Goal: Information Seeking & Learning: Learn about a topic

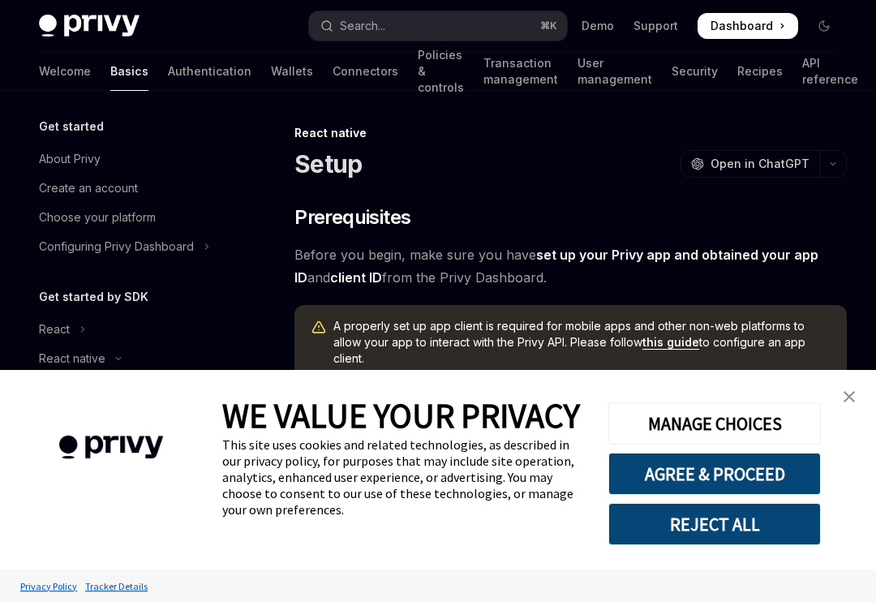
click at [852, 394] on img "close banner" at bounding box center [849, 396] width 11 height 11
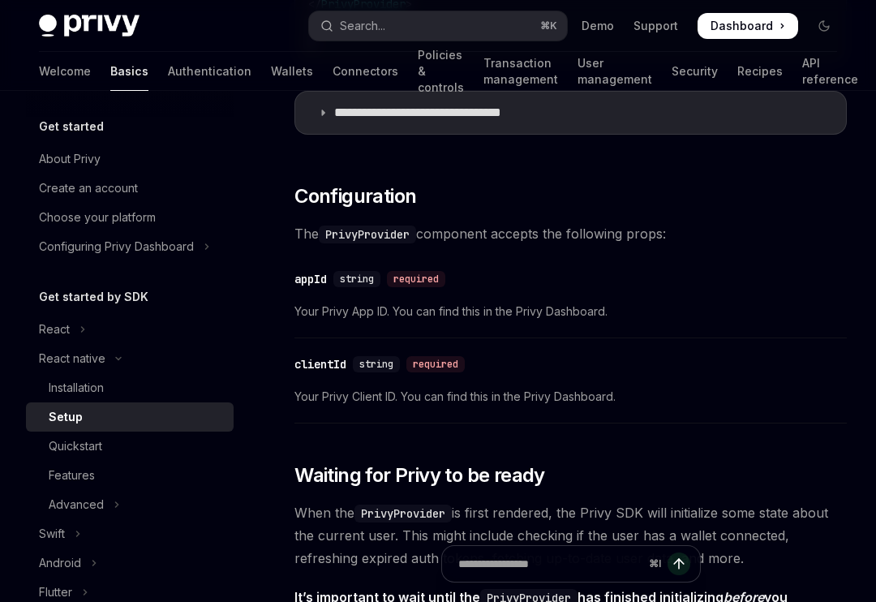
scroll to position [814, 0]
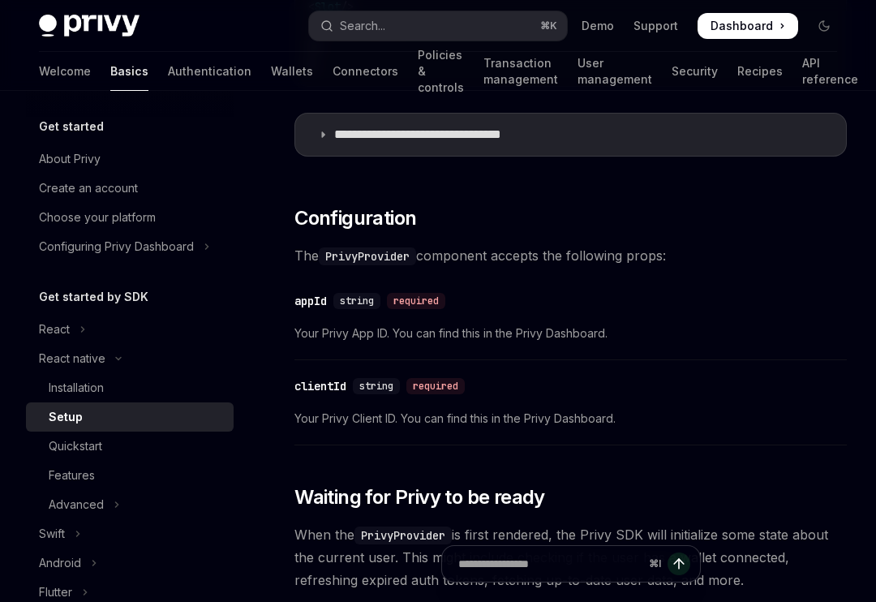
click at [54, 123] on h5 "Get started" at bounding box center [71, 126] width 65 height 19
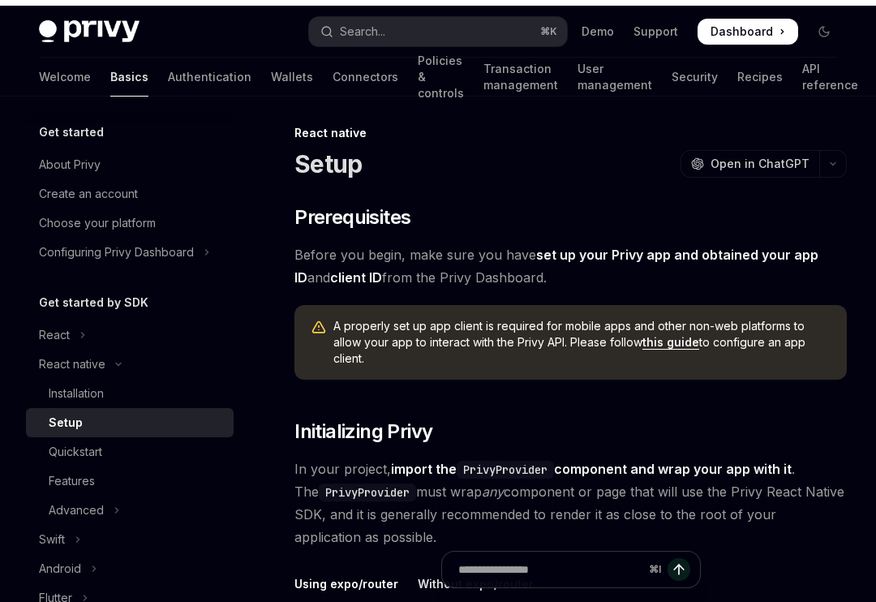
scroll to position [0, 0]
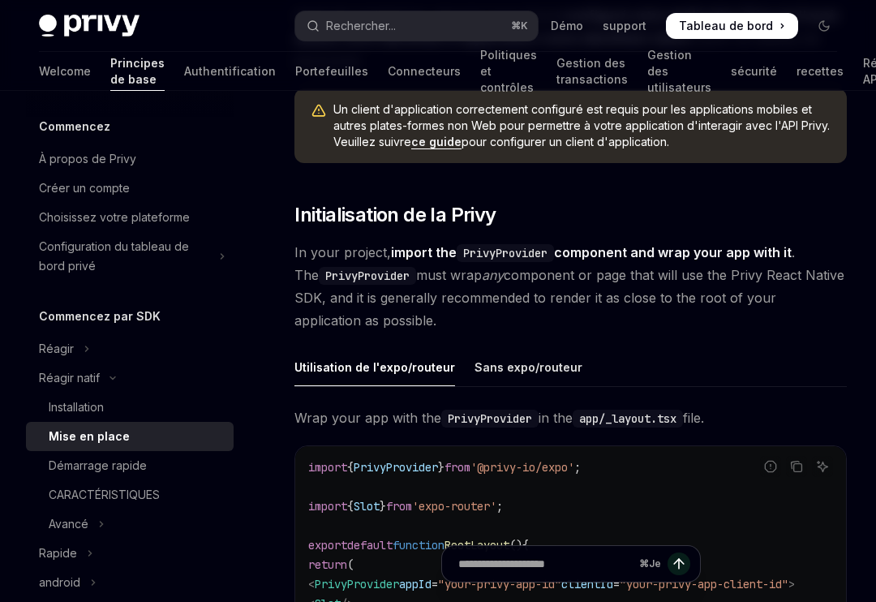
type textarea "*"
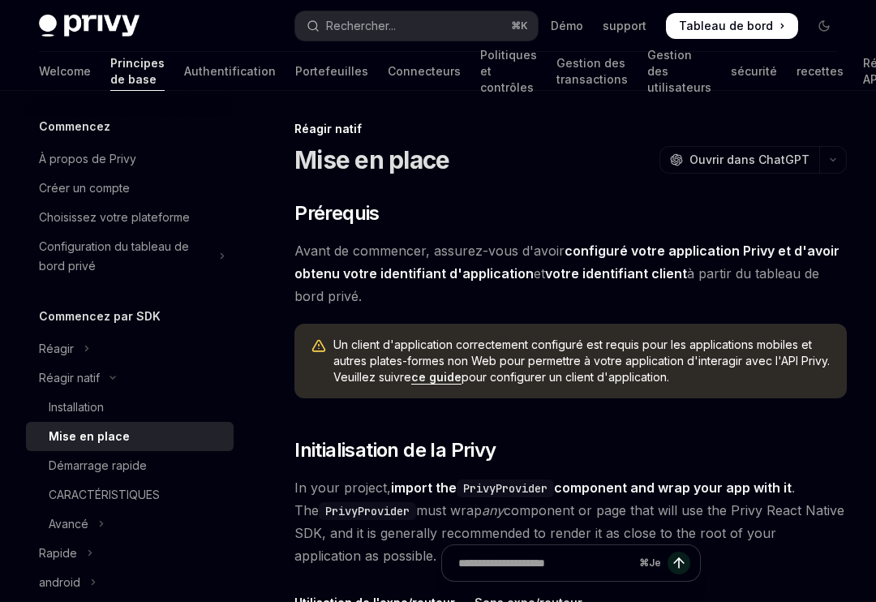
scroll to position [4, 0]
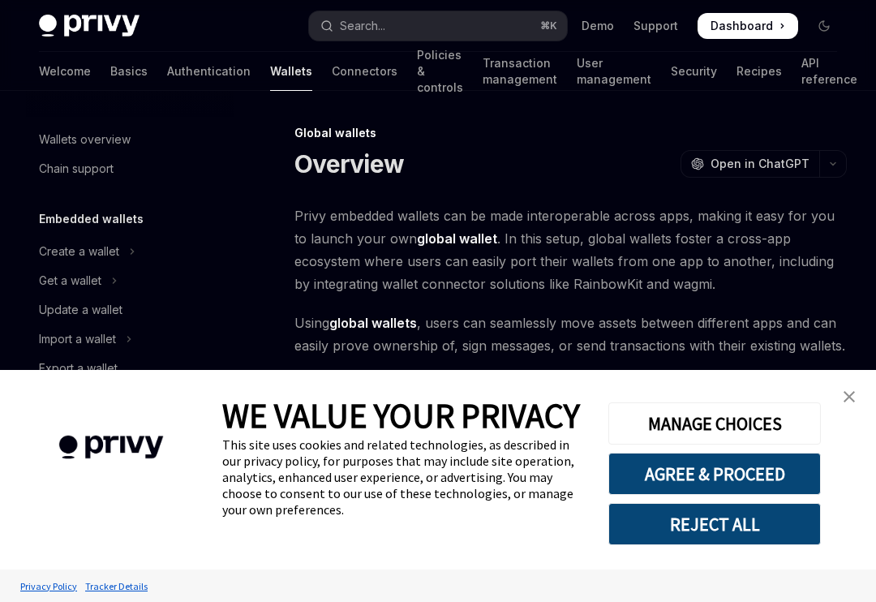
scroll to position [792, 0]
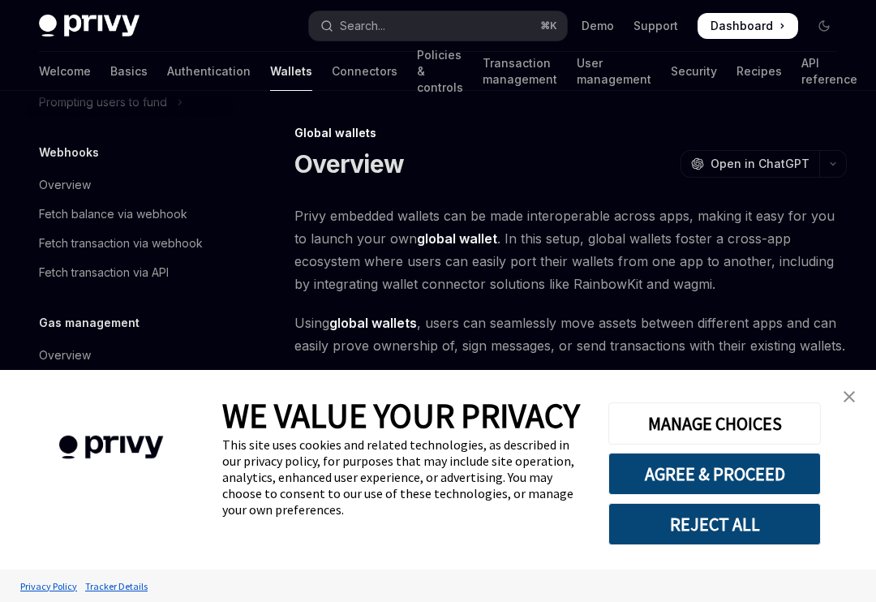
click at [846, 391] on img "close banner" at bounding box center [849, 396] width 11 height 11
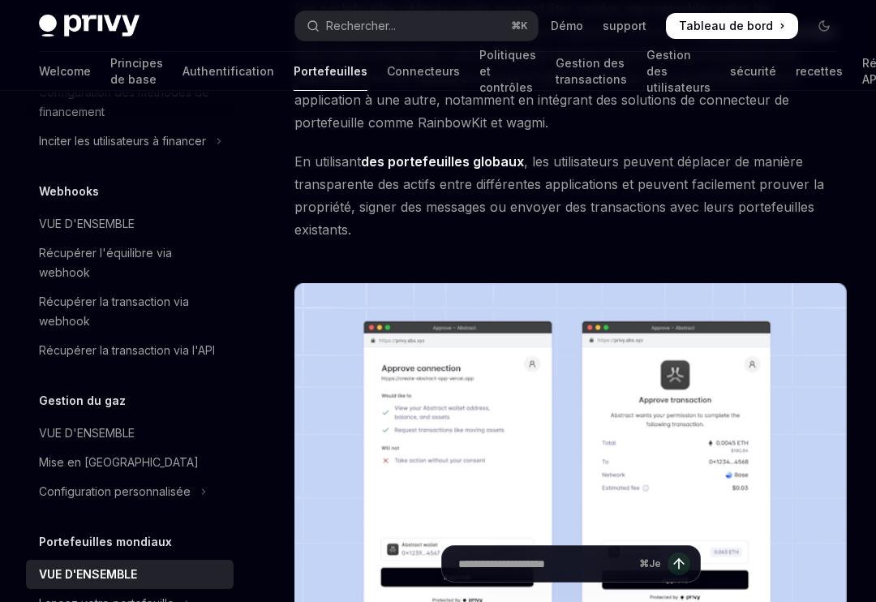
scroll to position [0, 0]
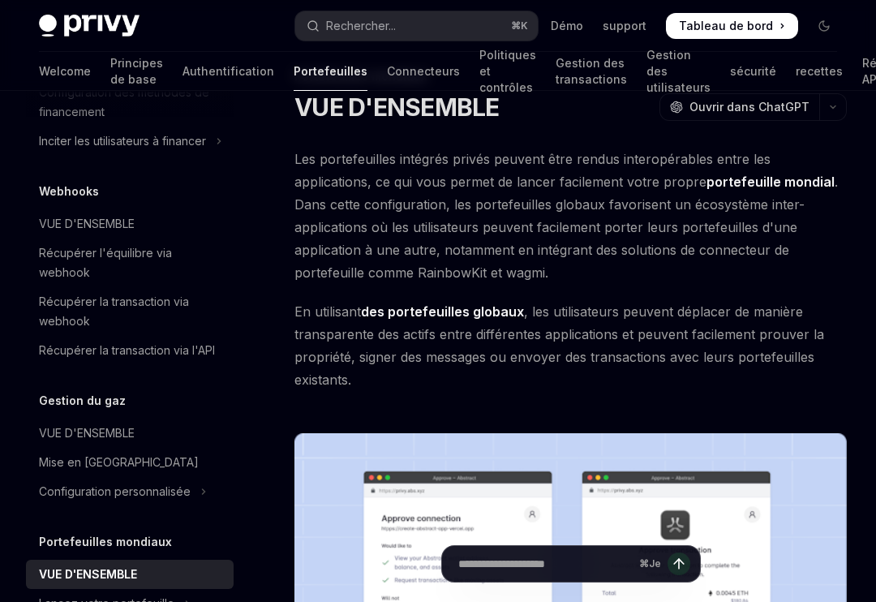
type textarea "*"
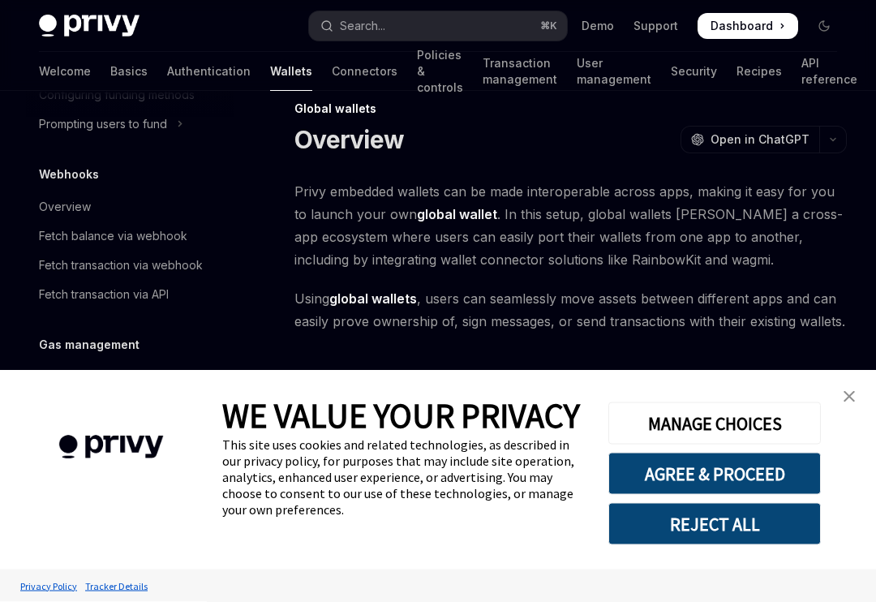
scroll to position [22, 0]
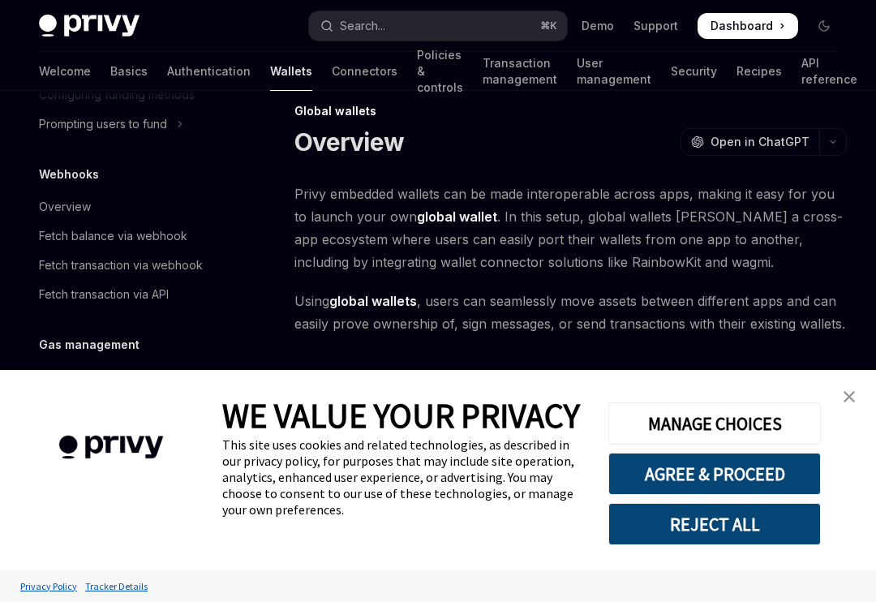
click at [861, 396] on link "close banner" at bounding box center [849, 397] width 32 height 32
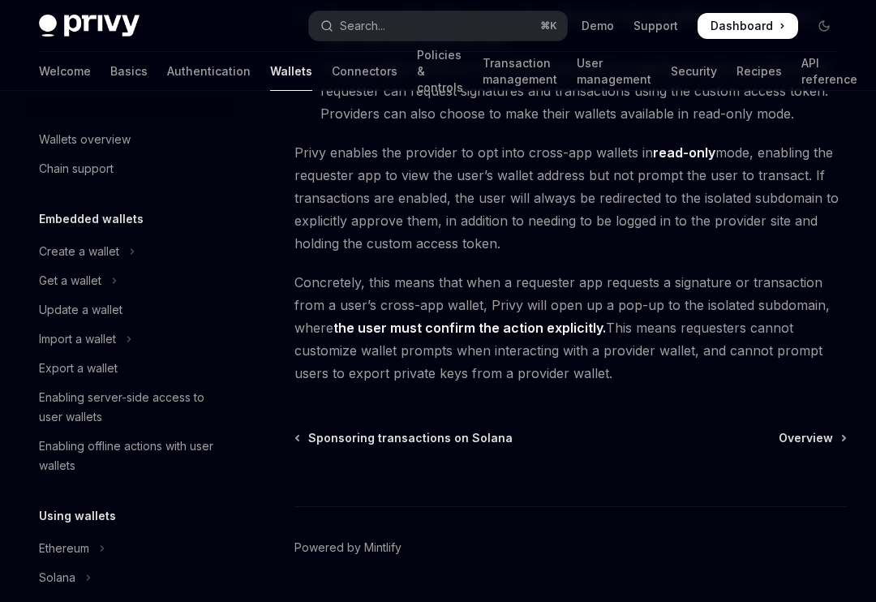
scroll to position [0, 0]
click at [110, 63] on link "Basics" at bounding box center [128, 71] width 37 height 39
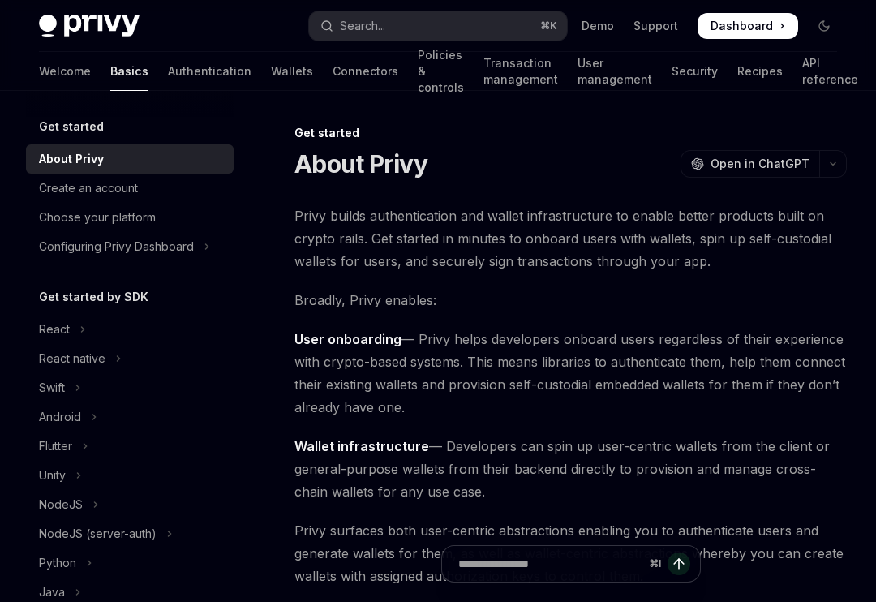
click at [811, 68] on link "API reference" at bounding box center [831, 71] width 56 height 39
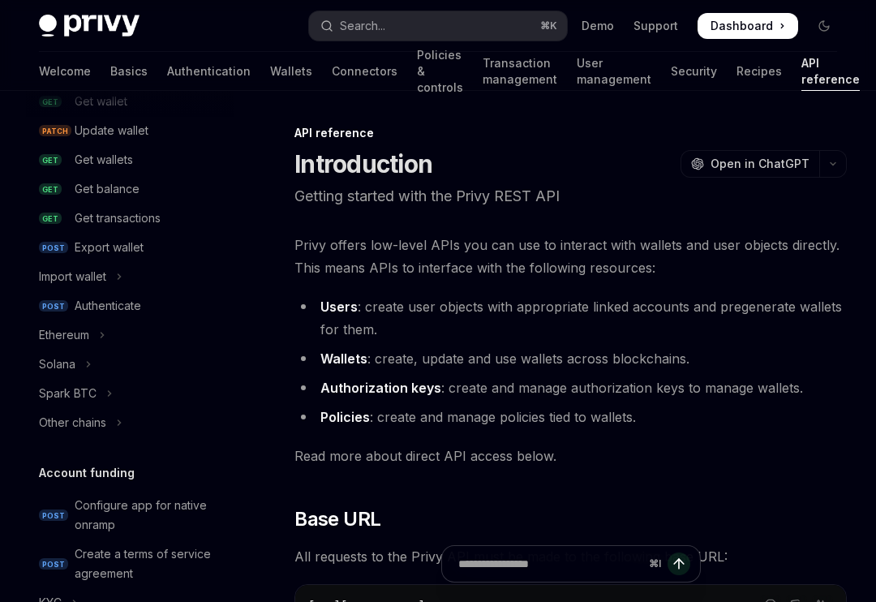
scroll to position [233, 0]
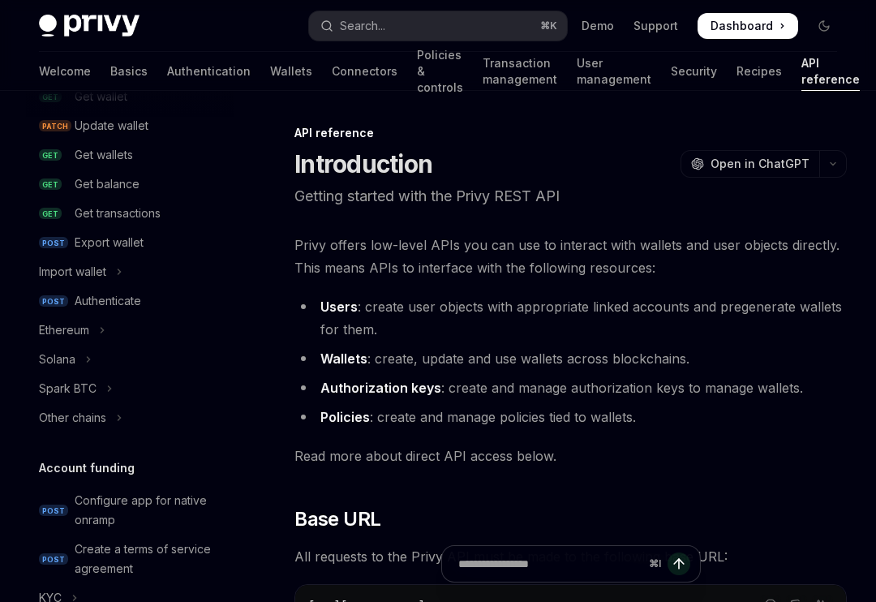
click at [64, 361] on div "Solana" at bounding box center [57, 359] width 37 height 19
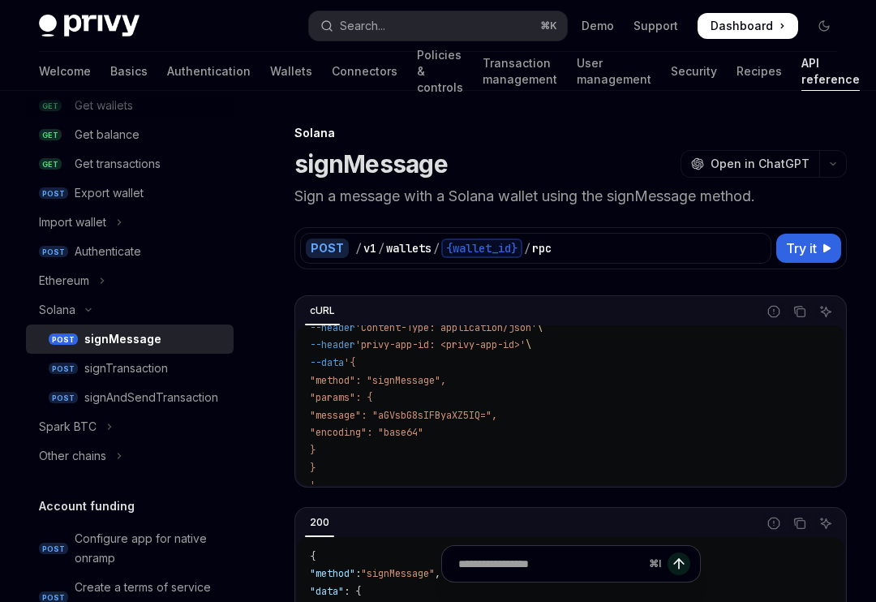
click at [823, 243] on icon at bounding box center [827, 248] width 10 height 10
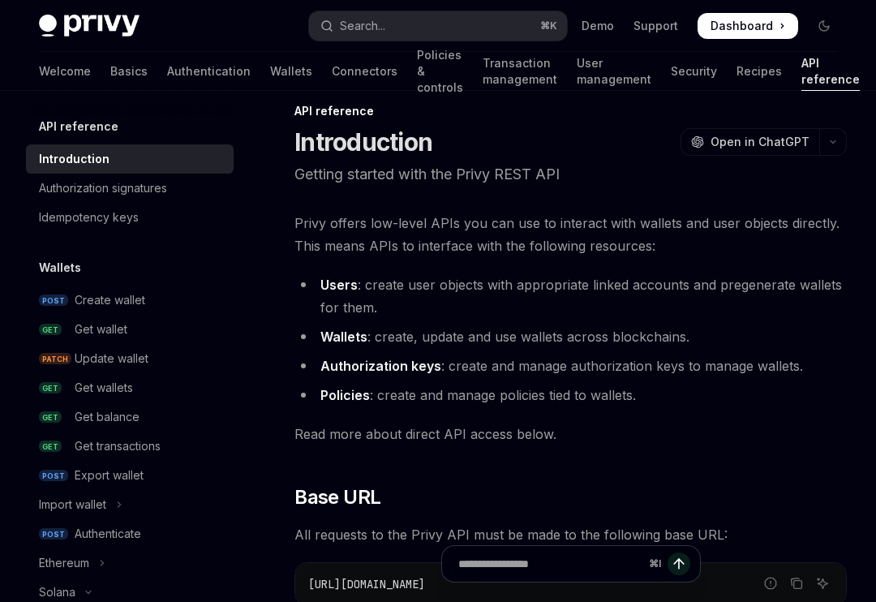
click at [103, 415] on div "Get balance" at bounding box center [107, 416] width 65 height 19
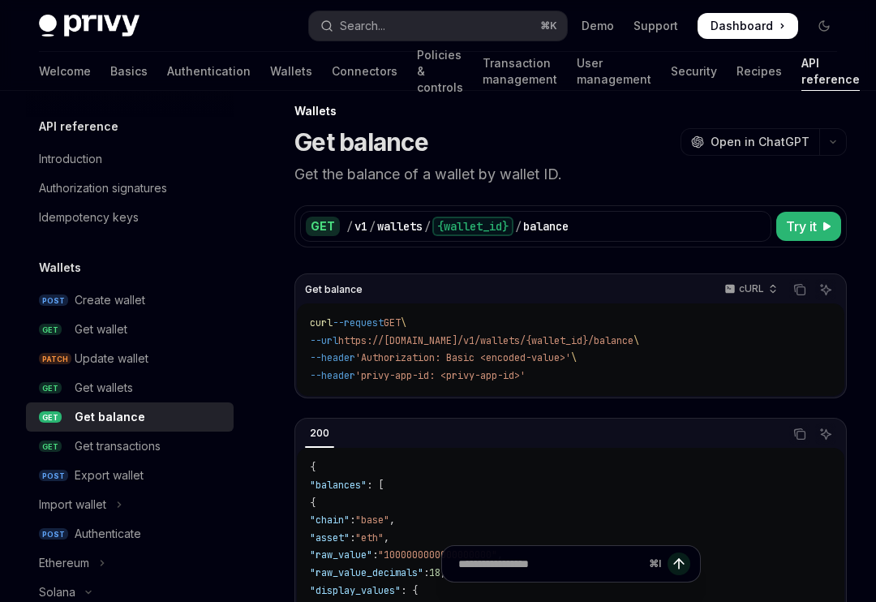
click at [816, 217] on span "Try it" at bounding box center [801, 226] width 31 height 19
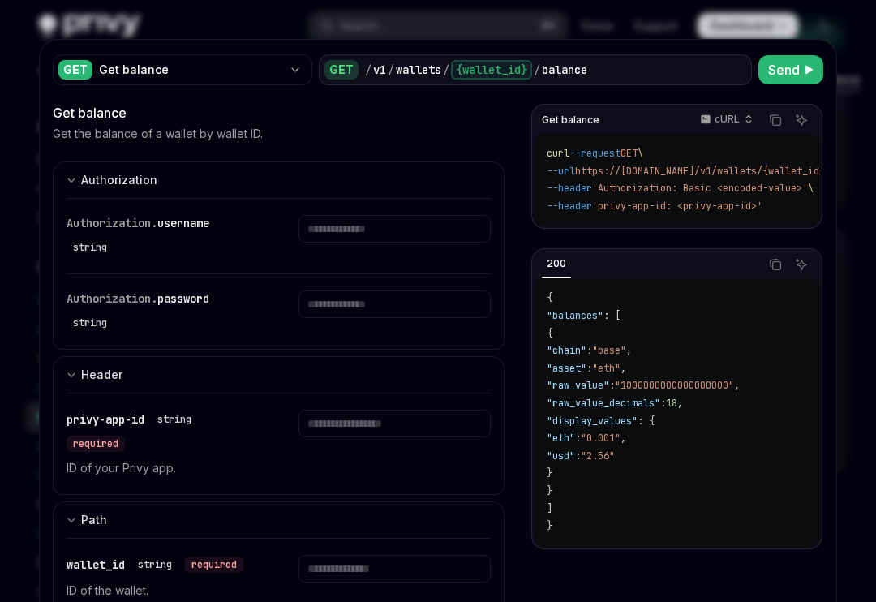
type textarea "*"
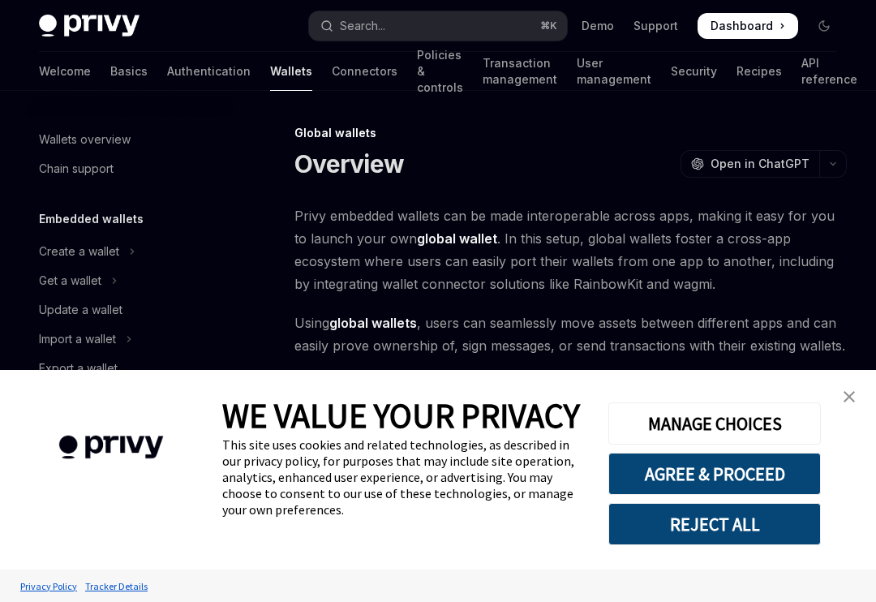
scroll to position [792, 0]
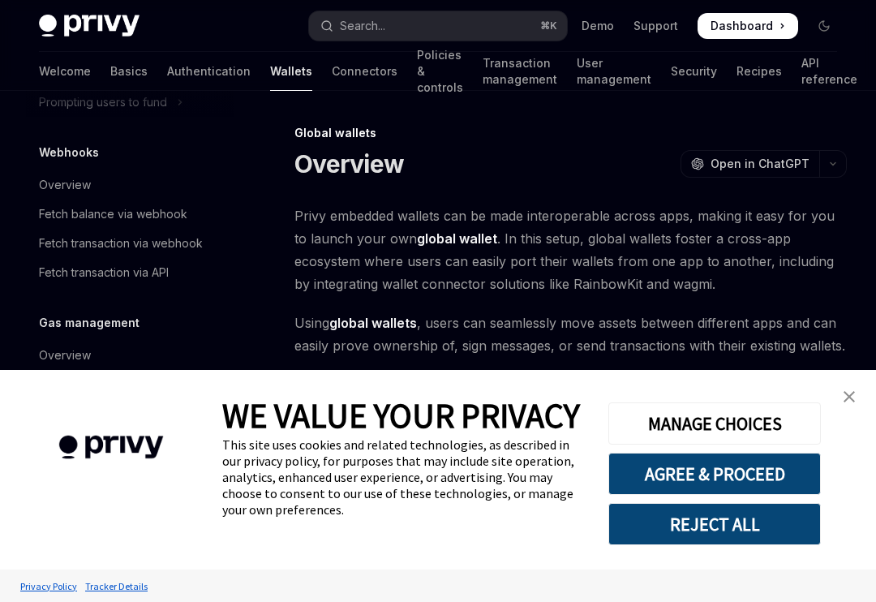
click at [846, 391] on img "close banner" at bounding box center [849, 396] width 11 height 11
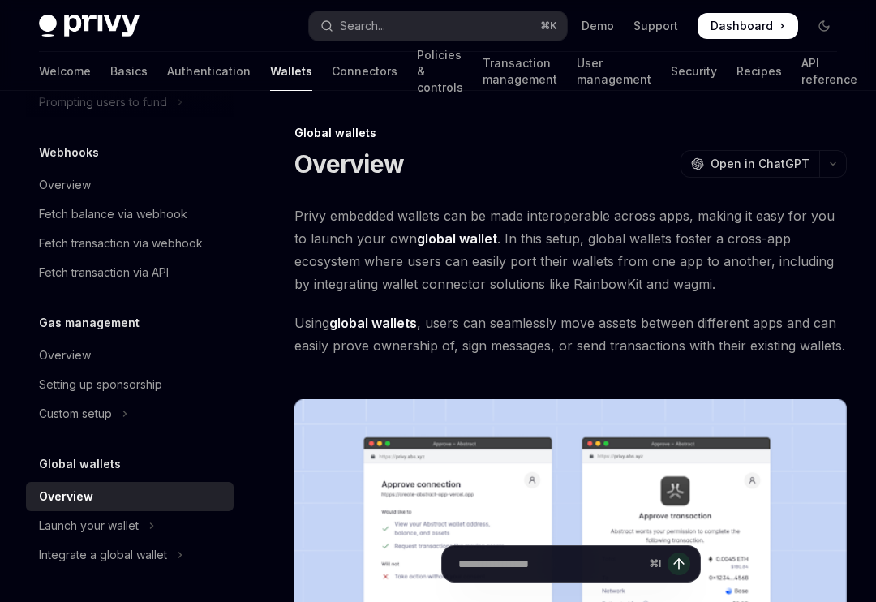
click at [802, 69] on link "API reference" at bounding box center [830, 71] width 56 height 39
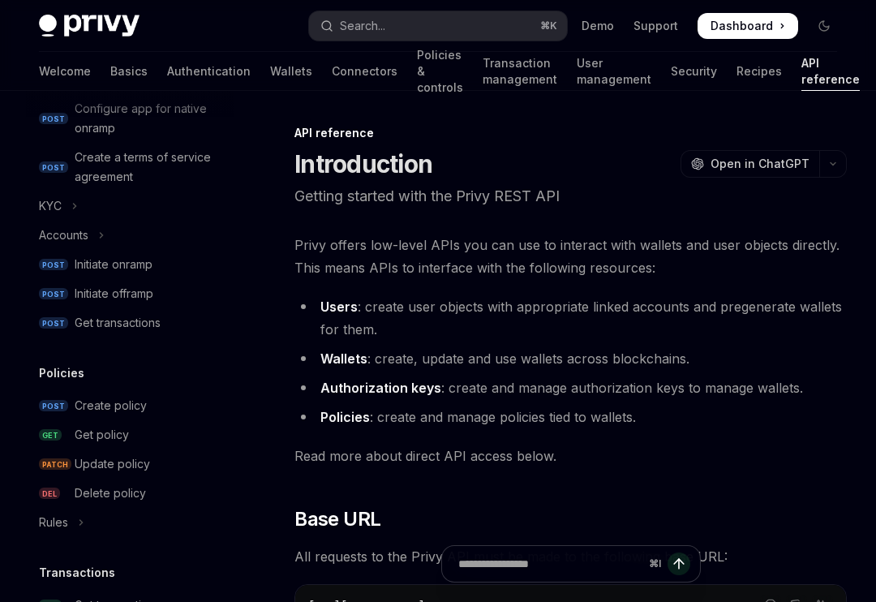
scroll to position [623, 0]
click at [68, 213] on button "KYC" at bounding box center [130, 207] width 208 height 29
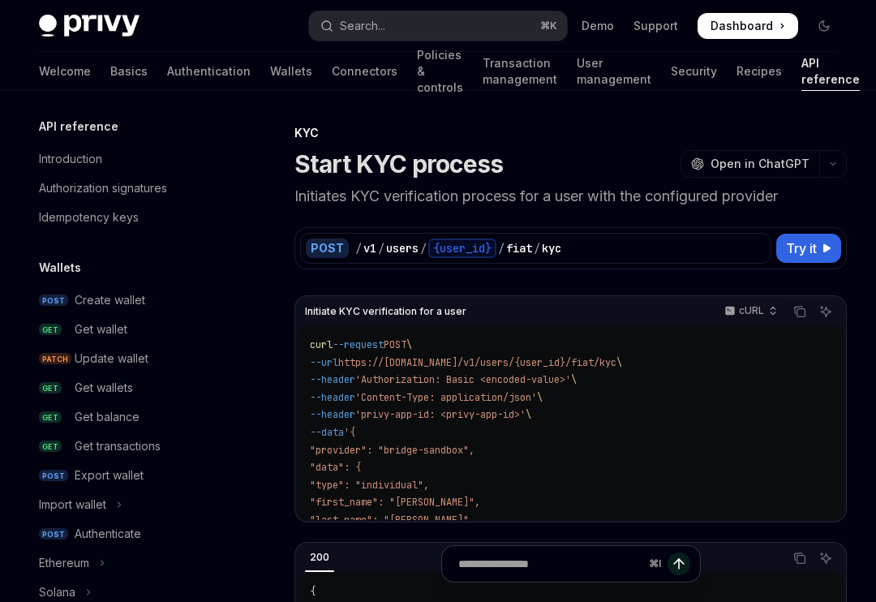
click at [68, 162] on div "Introduction" at bounding box center [70, 158] width 63 height 19
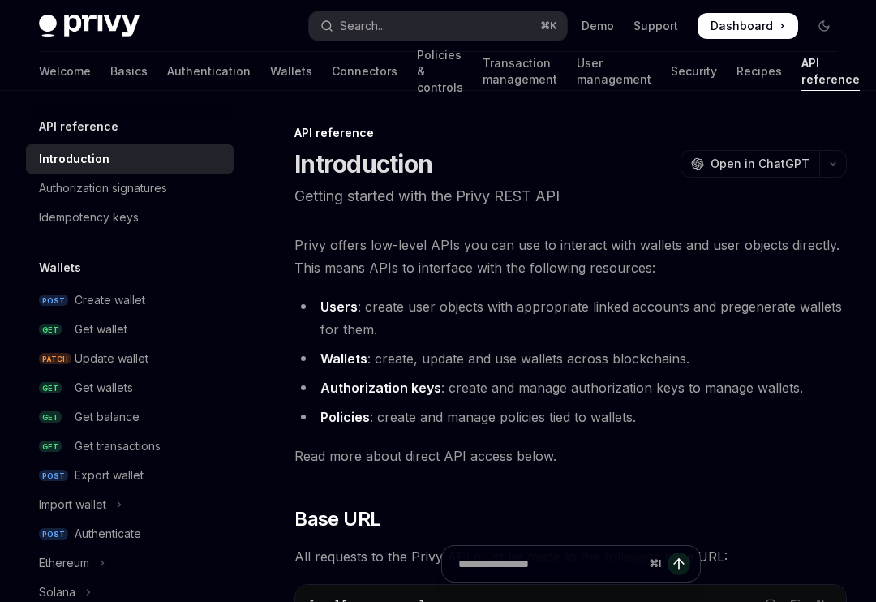
click at [167, 79] on link "Authentication" at bounding box center [209, 71] width 84 height 39
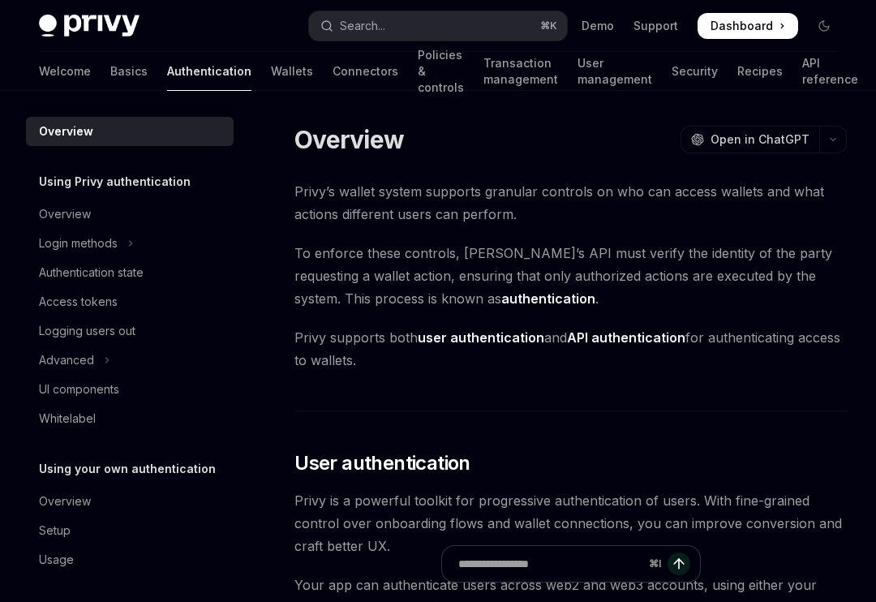
click at [110, 77] on link "Basics" at bounding box center [128, 71] width 37 height 39
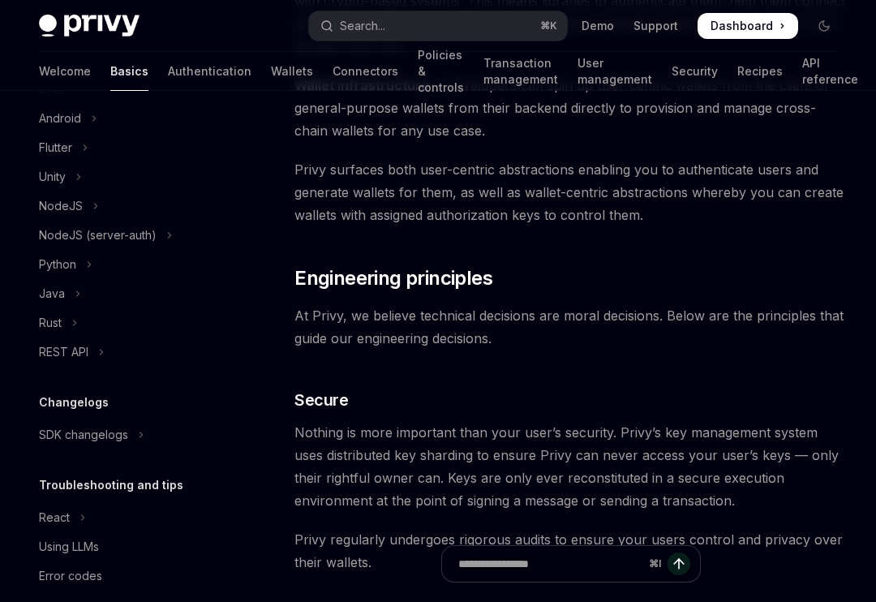
scroll to position [298, 0]
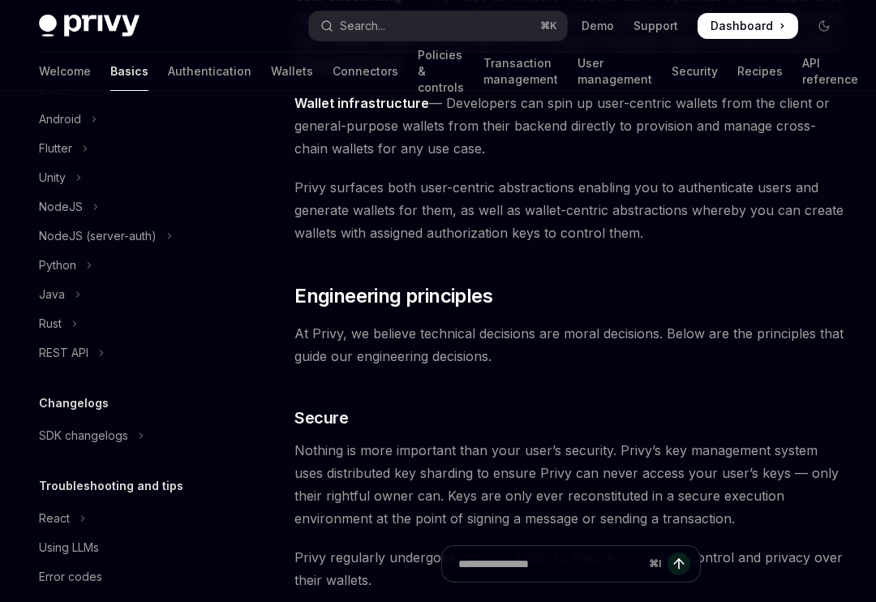
type textarea "*"
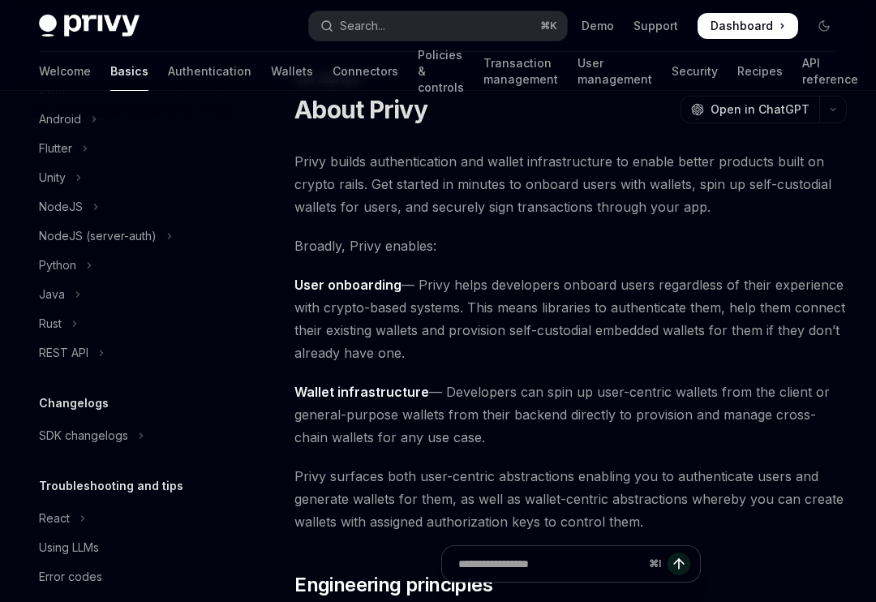
scroll to position [0, 0]
